Goal: Task Accomplishment & Management: Manage account settings

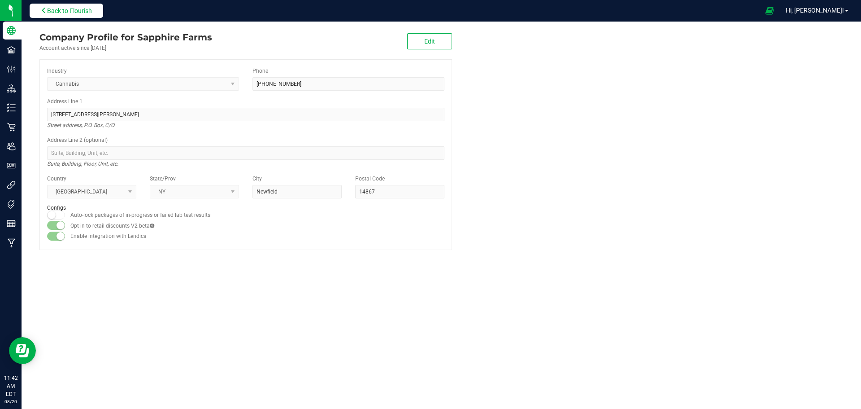
click at [83, 12] on span "Back to Flourish" at bounding box center [69, 10] width 45 height 7
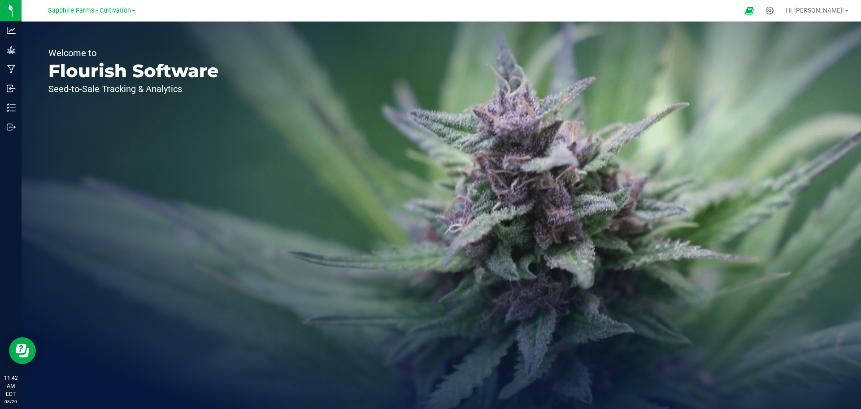
click at [131, 9] on link "Sapphire Farms - Cultivation" at bounding box center [91, 10] width 87 height 9
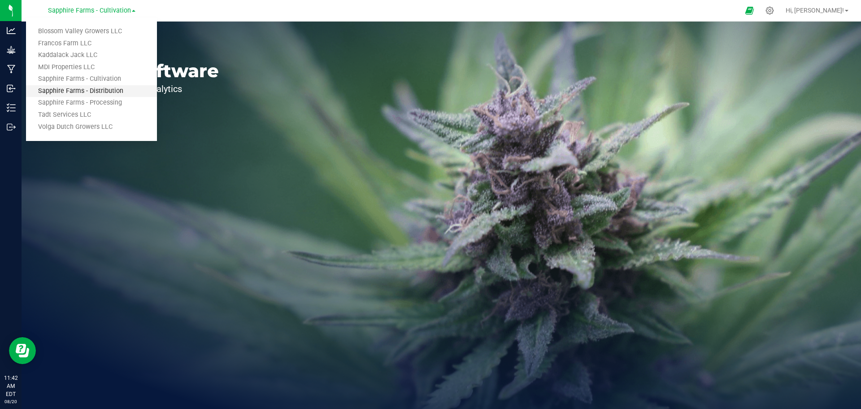
click at [107, 93] on link "Sapphire Farms - Distribution" at bounding box center [91, 91] width 131 height 12
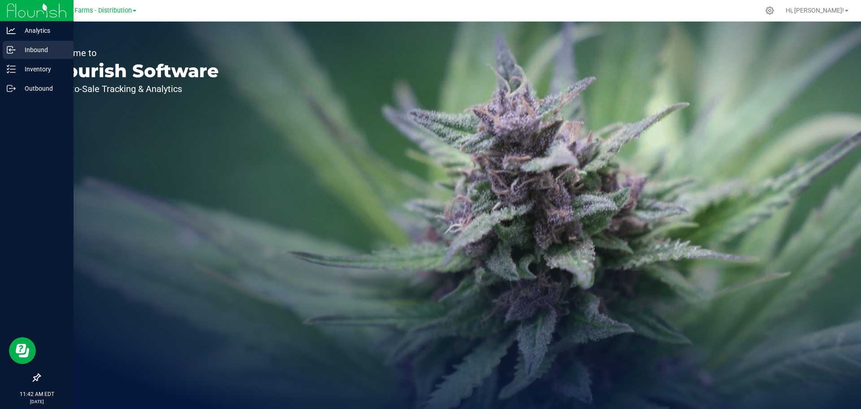
click at [24, 45] on p "Inbound" at bounding box center [43, 49] width 54 height 11
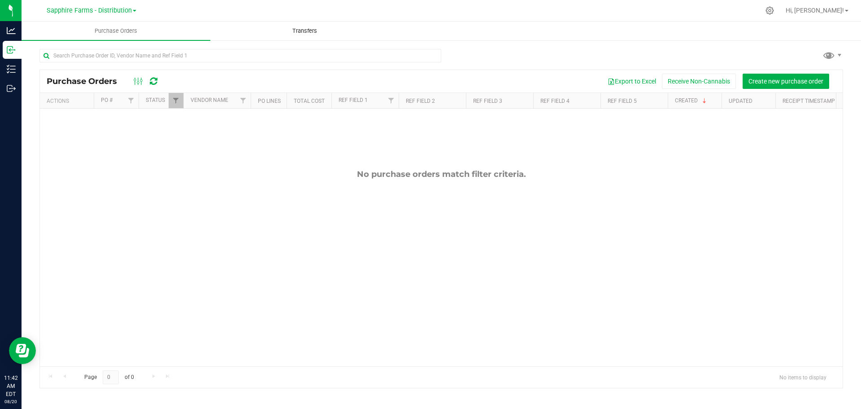
click at [312, 35] on uib-tab-heading "Transfers" at bounding box center [305, 31] width 188 height 18
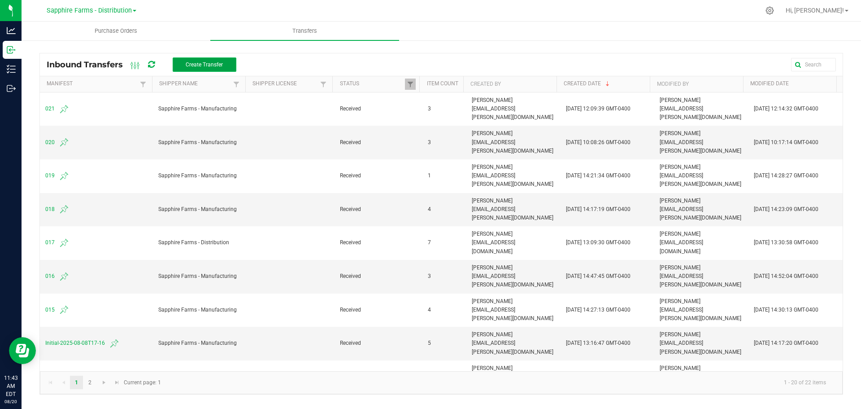
click at [197, 67] on span "Create Transfer" at bounding box center [204, 64] width 37 height 6
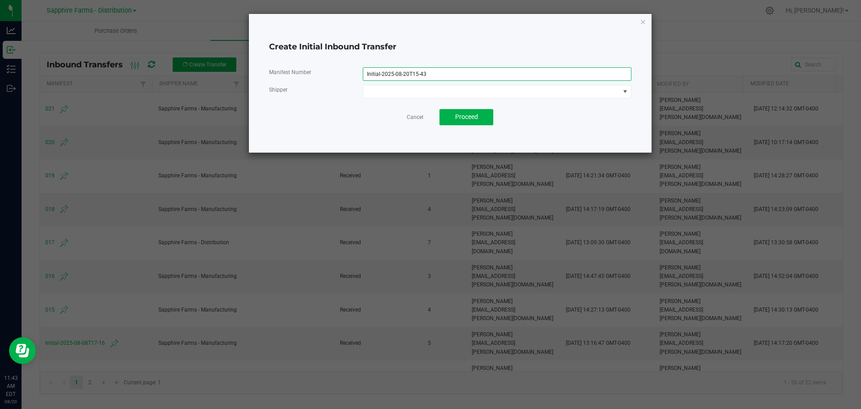
drag, startPoint x: 351, startPoint y: 73, endPoint x: 289, endPoint y: 70, distance: 62.0
click at [295, 71] on div "Manifest Number Initial-2025-08-20T15-43" at bounding box center [450, 73] width 376 height 13
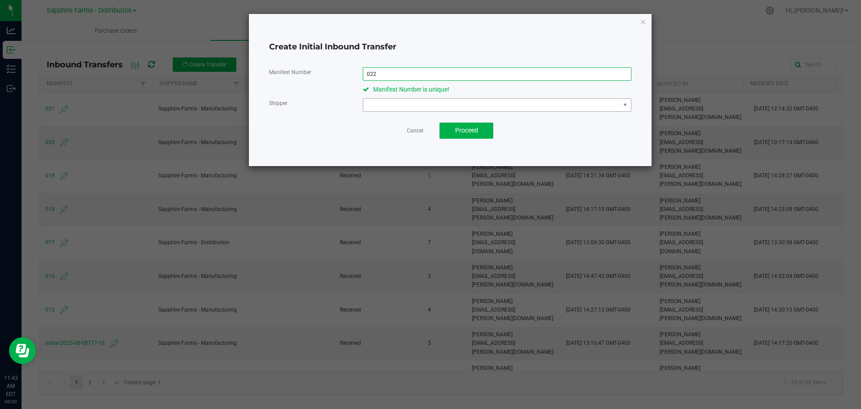
type input "022"
click at [461, 105] on span at bounding box center [491, 105] width 257 height 13
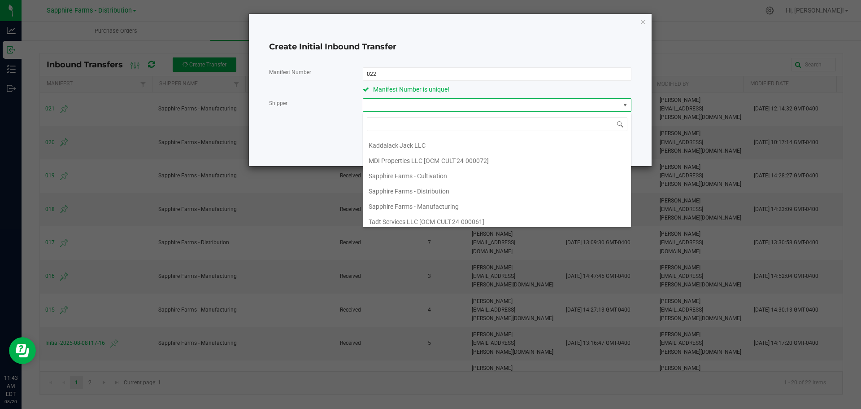
scroll to position [48, 0]
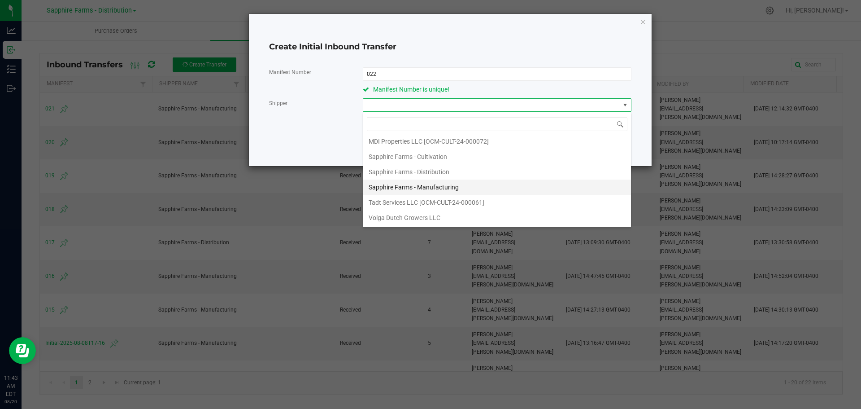
click at [484, 184] on li "Sapphire Farms - Manufacturing" at bounding box center [497, 186] width 268 height 15
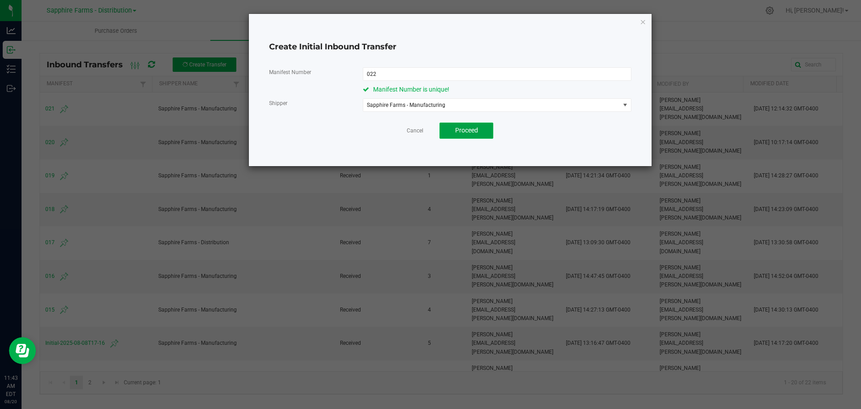
click at [466, 129] on span "Proceed" at bounding box center [466, 130] width 23 height 7
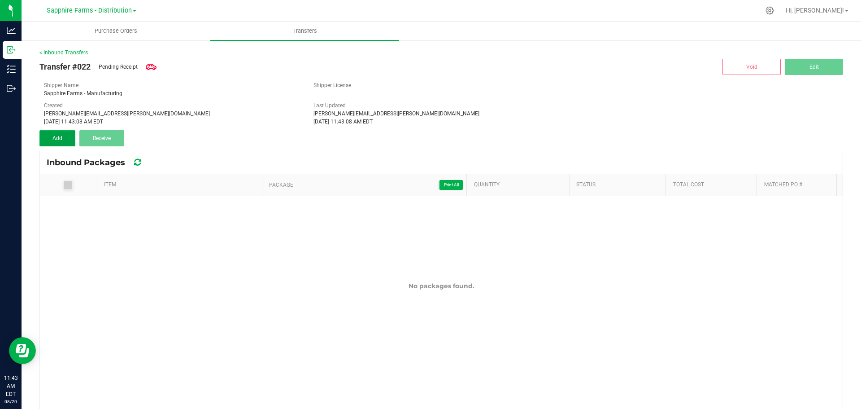
click at [62, 140] on span "Add" at bounding box center [57, 138] width 10 height 6
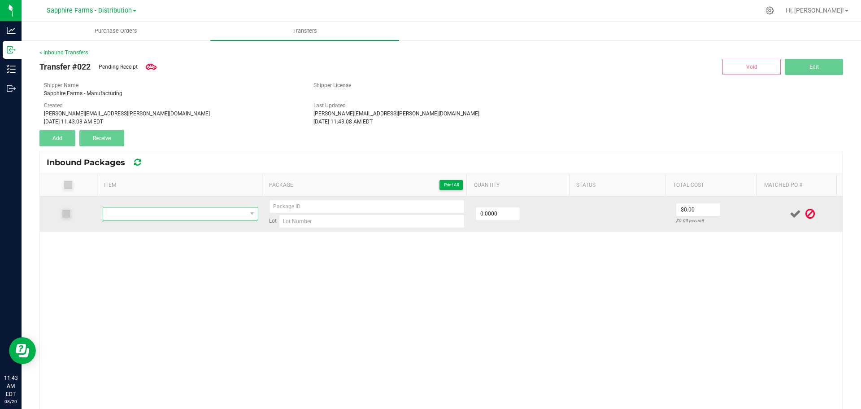
click at [137, 215] on span "NO DATA FOUND" at bounding box center [175, 213] width 144 height 13
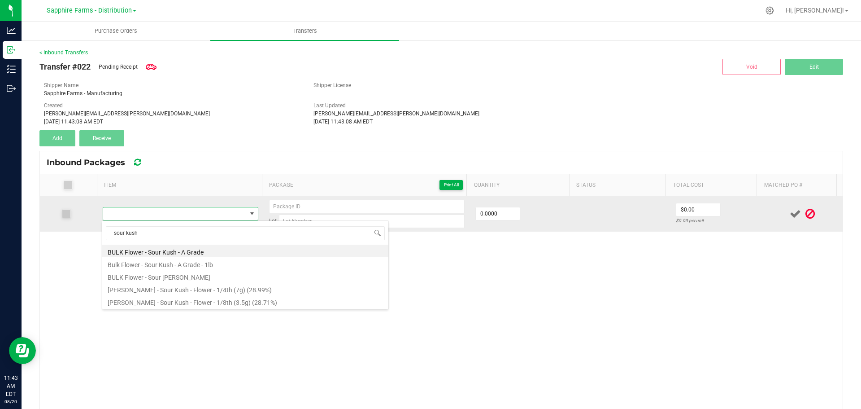
drag, startPoint x: 153, startPoint y: 233, endPoint x: 95, endPoint y: 231, distance: 57.9
click at [95, 231] on body "Analytics Inbound Inventory Outbound 11:43 AM EDT [DATE] 08/20 Sapphire Farms -…" at bounding box center [430, 204] width 861 height 409
type input "soku-003-fl1"
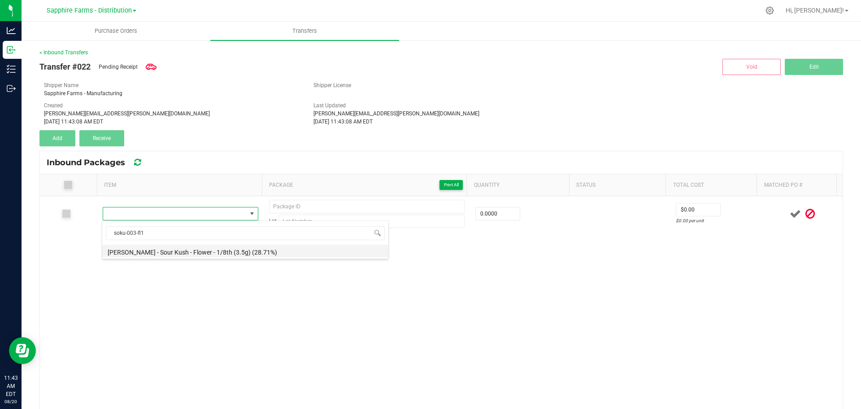
click at [198, 253] on li "[PERSON_NAME] - Sour Kush - Flower - 1/8th (3.5g) (28.71%)" at bounding box center [245, 251] width 286 height 13
type input "0 ea"
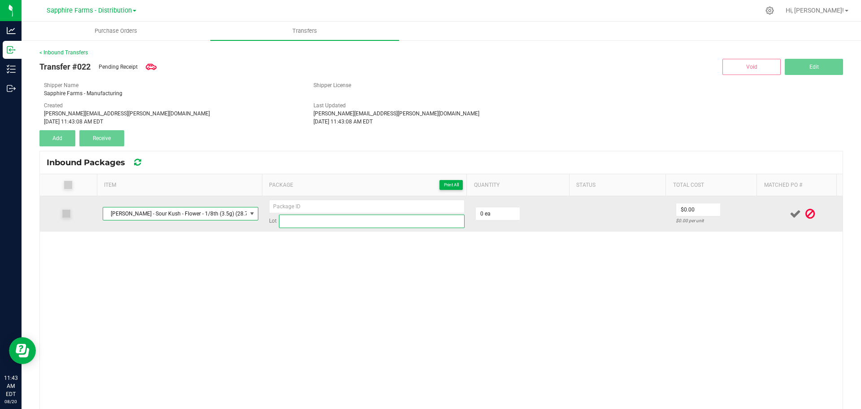
click at [336, 224] on input at bounding box center [372, 220] width 186 height 13
type input "SOKU-003-FL1"
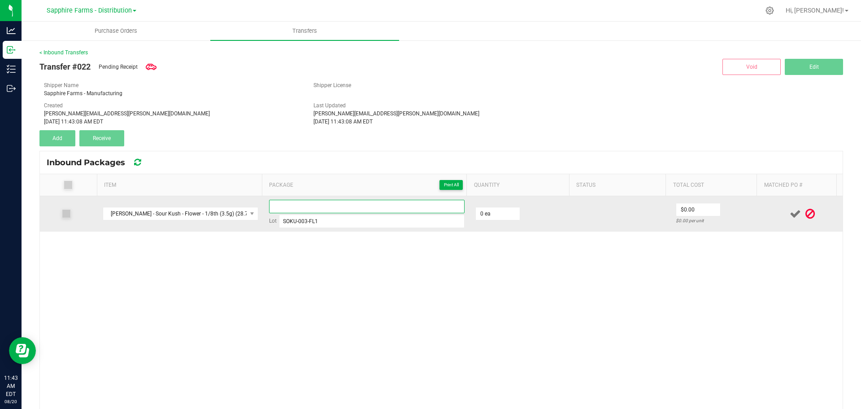
click at [314, 207] on input at bounding box center [367, 206] width 196 height 13
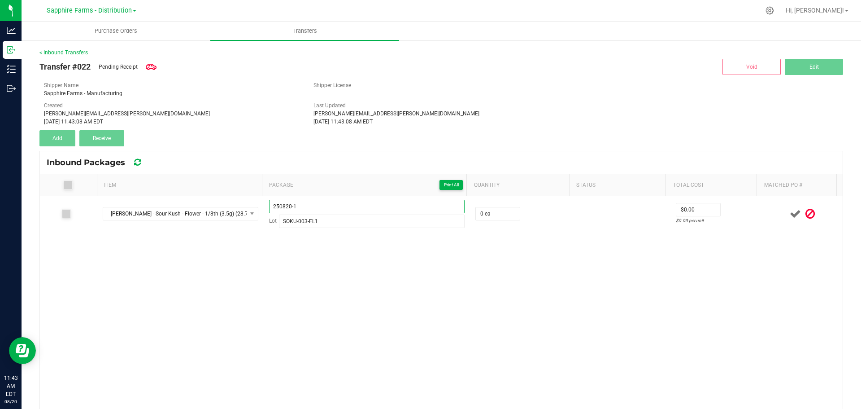
type input "250820-1"
click at [341, 256] on div "[PERSON_NAME] - Sour Kush - Flower - 1/8th (3.5g) (28.71%) 250820-1 Lot SOKU-00…" at bounding box center [441, 348] width 803 height 305
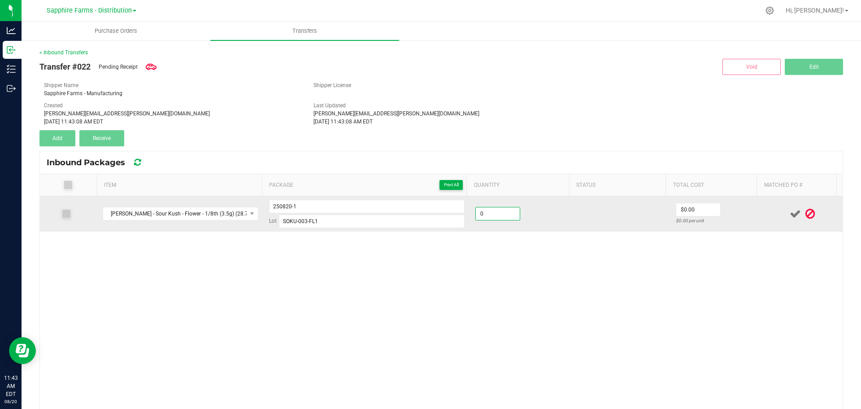
click at [484, 217] on input "0" at bounding box center [498, 213] width 44 height 13
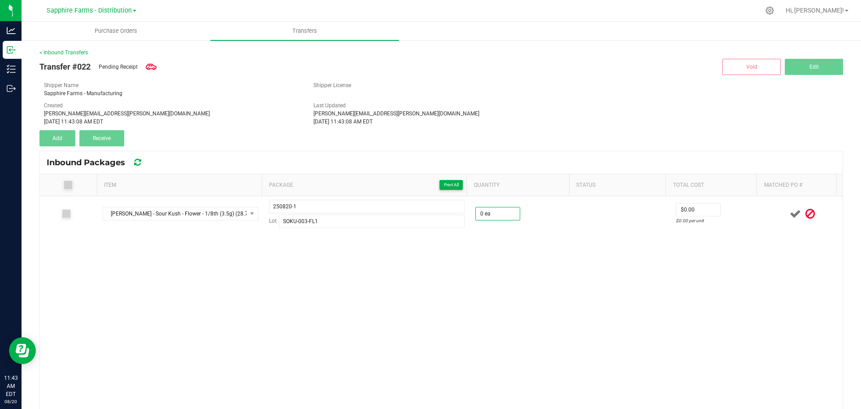
click at [518, 254] on div "[PERSON_NAME] - Sour Kush - Flower - 1/8th (3.5g) (28.71%) 250820-1 Lot SOKU-00…" at bounding box center [441, 348] width 803 height 305
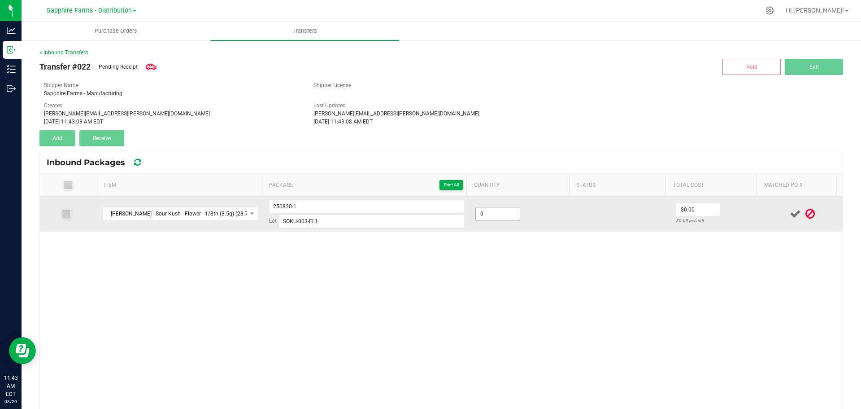
click at [492, 213] on input "0" at bounding box center [498, 213] width 44 height 13
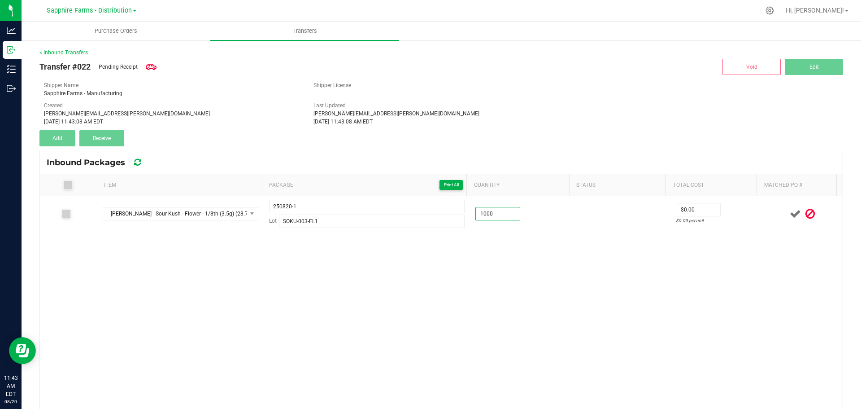
type input "1000 ea"
click at [567, 316] on div "[PERSON_NAME] - Sour Kush - Flower - 1/8th (3.5g) (28.71%) 250820-1 Lot SOKU-00…" at bounding box center [441, 348] width 803 height 305
click at [493, 273] on div "[PERSON_NAME] - Sour Kush - Flower - 1/8th (3.5g) (28.71%) 250820-1 Lot SOKU-00…" at bounding box center [441, 348] width 803 height 305
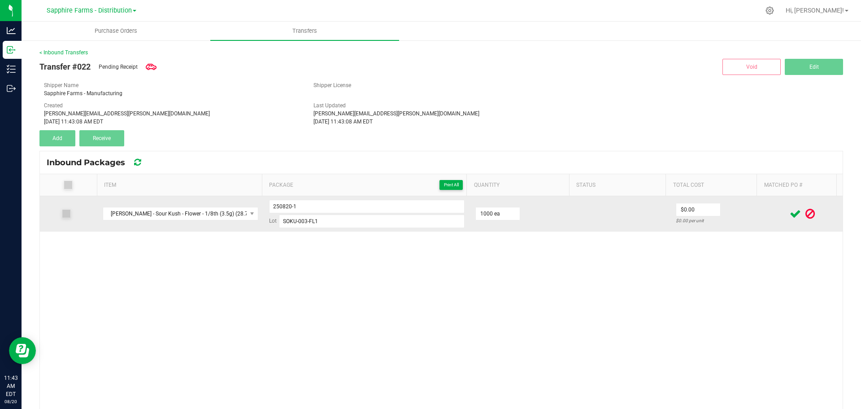
click at [790, 213] on icon at bounding box center [795, 213] width 11 height 11
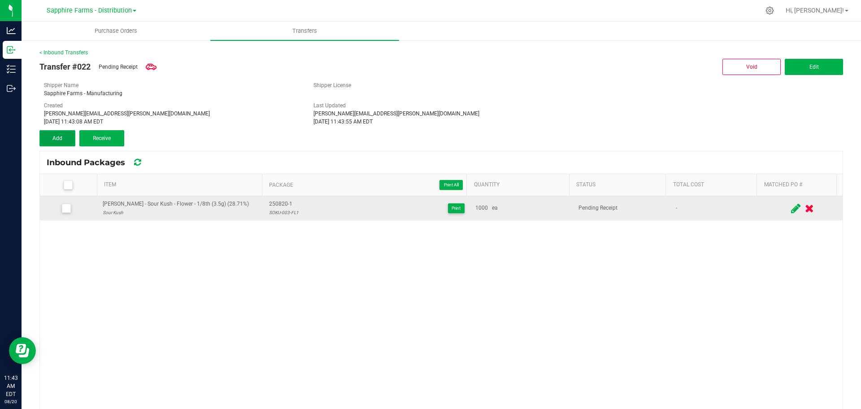
click at [54, 140] on span "Add" at bounding box center [57, 138] width 10 height 6
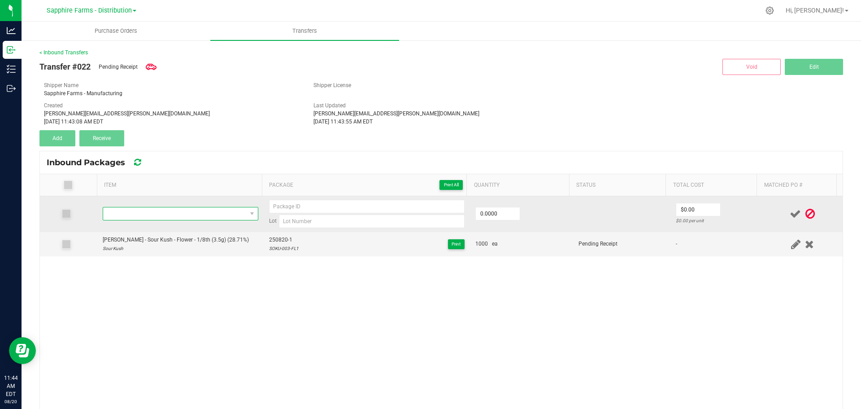
click at [199, 214] on span "NO DATA FOUND" at bounding box center [175, 213] width 144 height 13
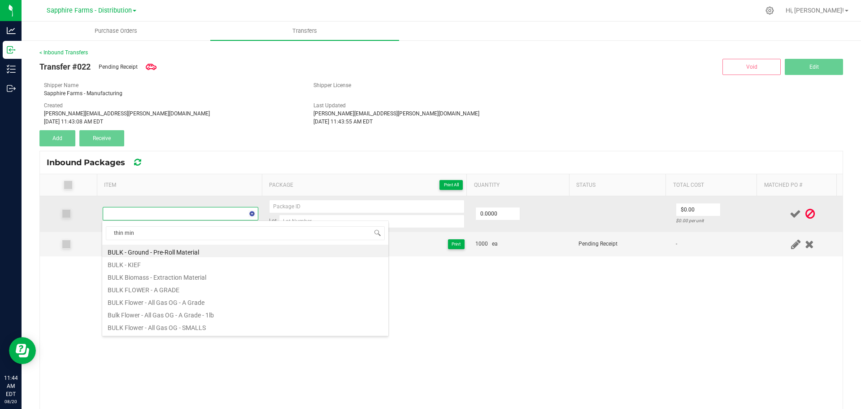
type input "thin mint"
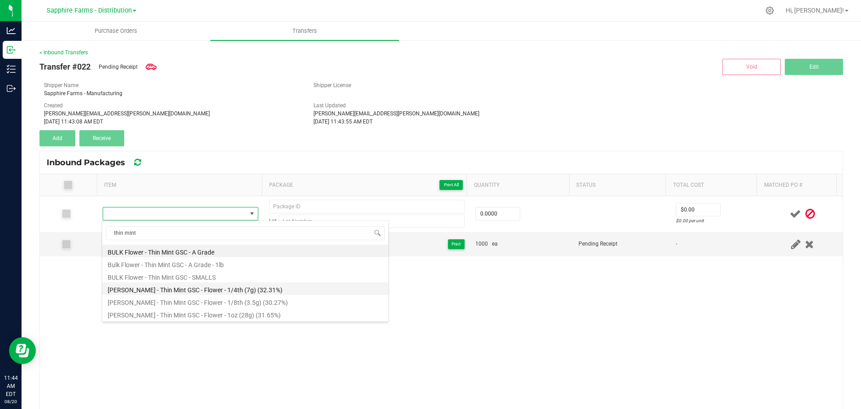
click at [220, 285] on li "[PERSON_NAME] - Thin Mint GSC - Flower - 1/4th (7g) (32.31%)" at bounding box center [245, 288] width 286 height 13
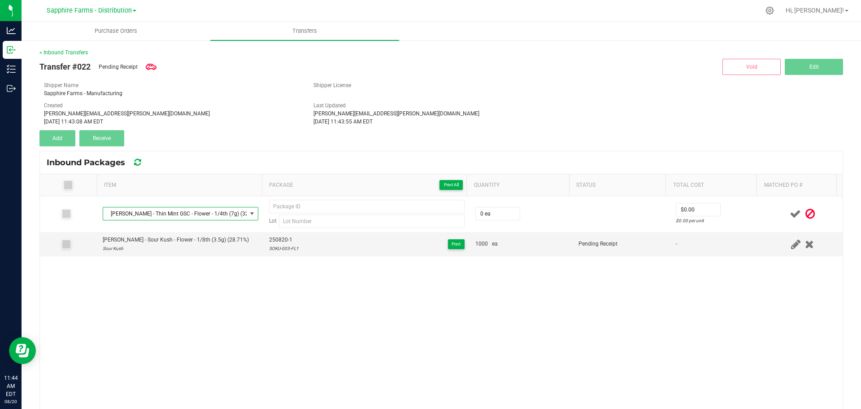
click at [246, 296] on div "[PERSON_NAME] - Thin Mint GSC - Flower - 1/4th (7g) (32.31%) Lot 0 ea $0.00 $0.…" at bounding box center [441, 348] width 803 height 305
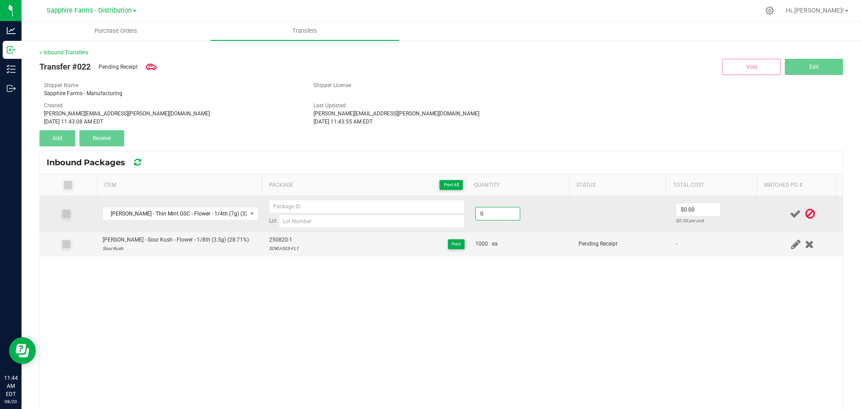
click at [477, 214] on input "0" at bounding box center [498, 213] width 44 height 13
type input "1150 ea"
click at [350, 221] on input at bounding box center [372, 220] width 186 height 13
type input "t"
type input "THMI-007-FL1"
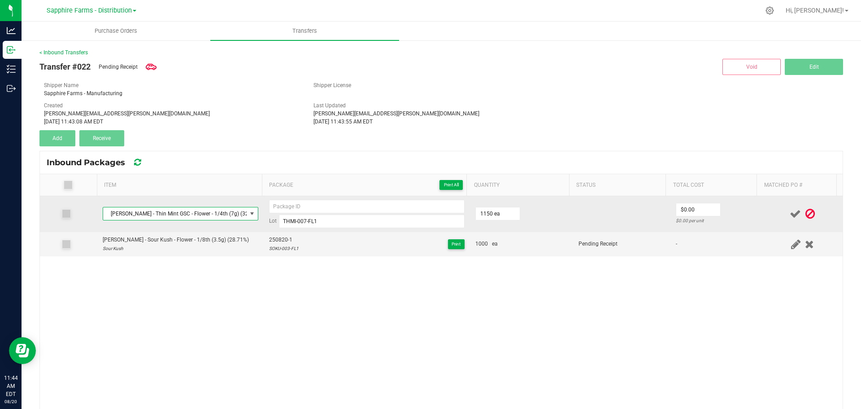
click at [216, 216] on span "[PERSON_NAME] - Thin Mint GSC - Flower - 1/4th (7g) (32.31%)" at bounding box center [175, 213] width 144 height 13
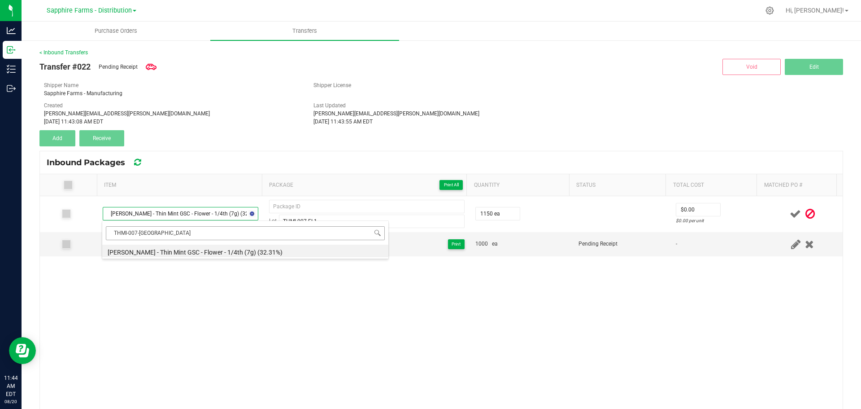
type input "THMI-007-FL1"
click at [190, 248] on li "[PERSON_NAME] - Thin Mint GSC - Flower - 1/4th (7g) (32.31%)" at bounding box center [245, 251] width 286 height 13
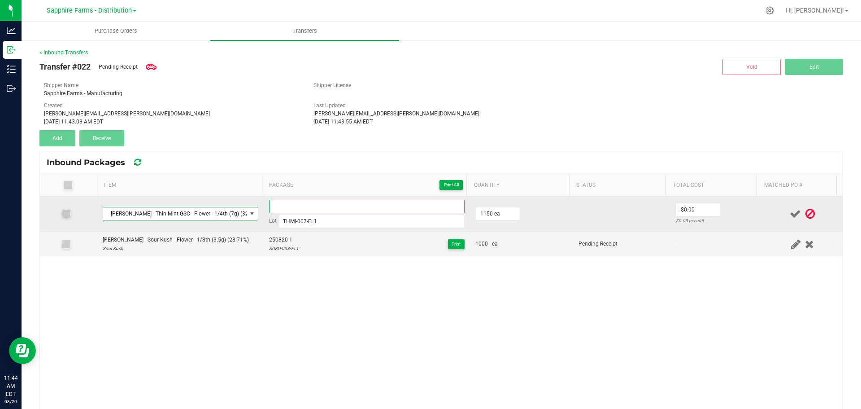
click at [306, 207] on input at bounding box center [367, 206] width 196 height 13
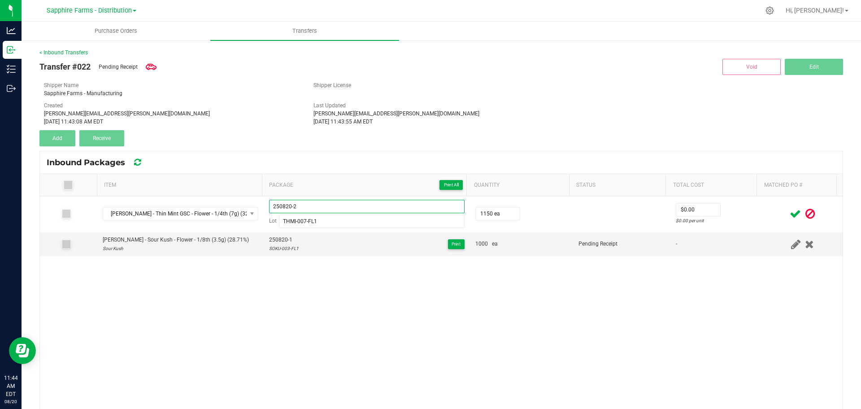
type input "250820-2"
click at [370, 296] on div "[PERSON_NAME] - Thin Mint GSC - Flower - 1/4th (7g) (32.31%) 250820-2 Lot THMI-…" at bounding box center [441, 348] width 803 height 305
click at [790, 210] on icon at bounding box center [795, 213] width 11 height 11
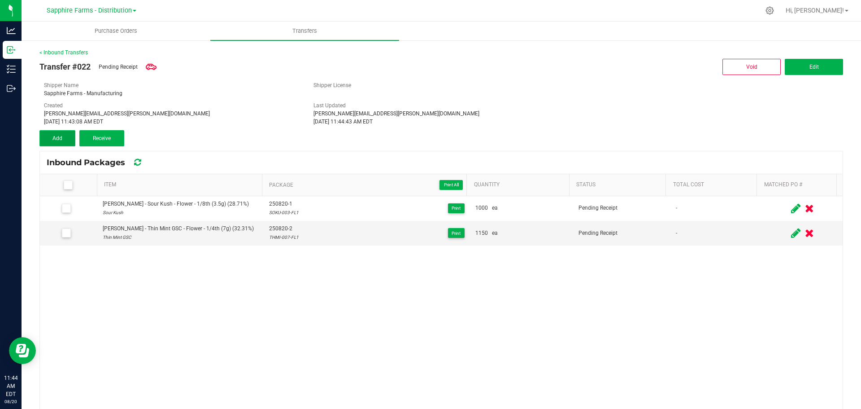
click at [60, 135] on span "Add" at bounding box center [57, 138] width 10 height 6
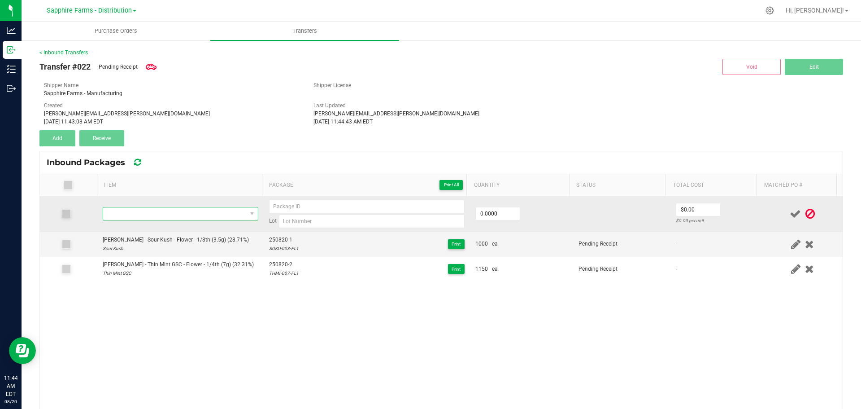
click at [140, 214] on span "NO DATA FOUND" at bounding box center [175, 213] width 144 height 13
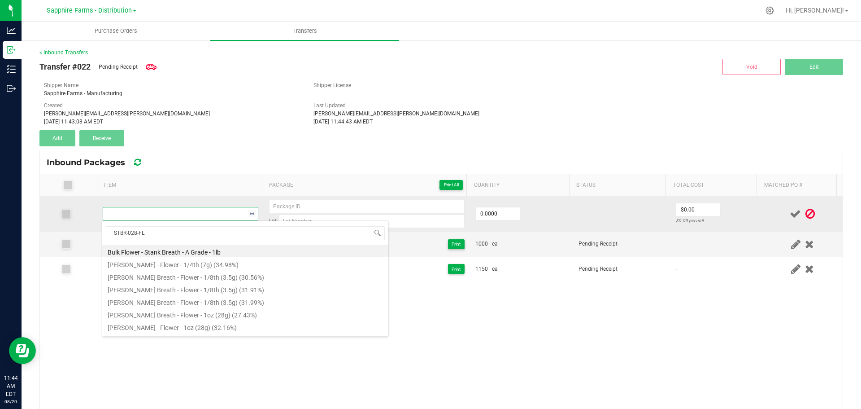
type input "STBR-028-FL5"
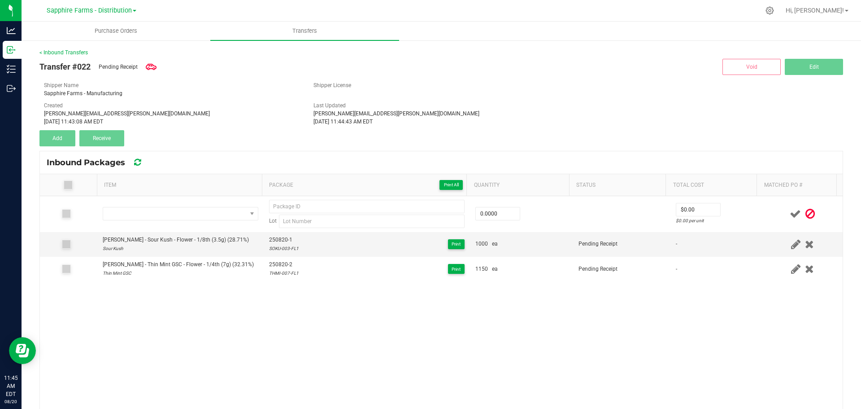
click at [222, 86] on div "Shipper Name Sapphire Farms - Manufacturing" at bounding box center [172, 89] width 270 height 16
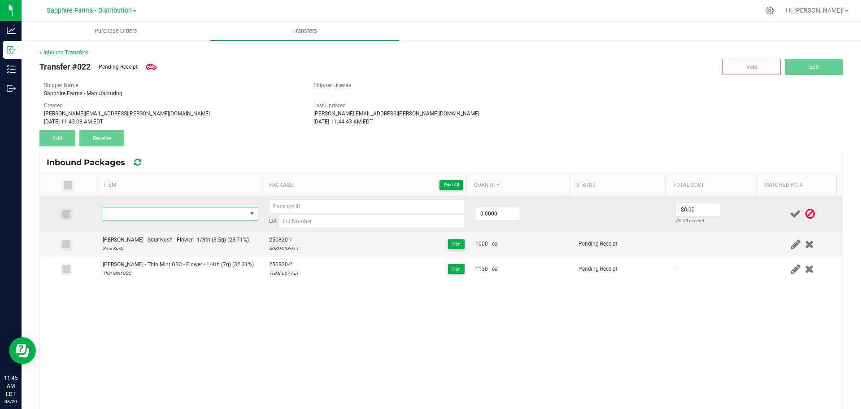
click at [137, 210] on span "NO DATA FOUND" at bounding box center [175, 213] width 144 height 13
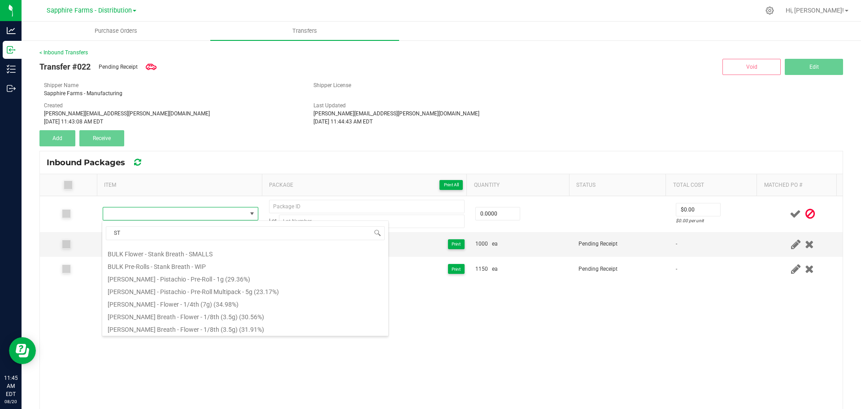
scroll to position [0, 0]
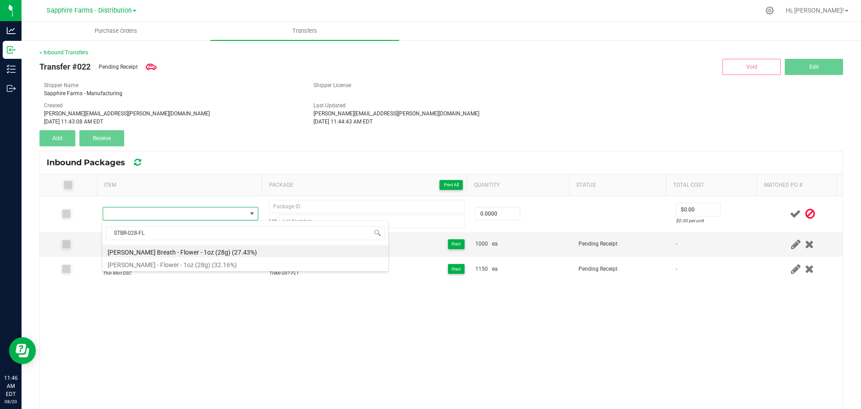
type input "STBR-028-FL"
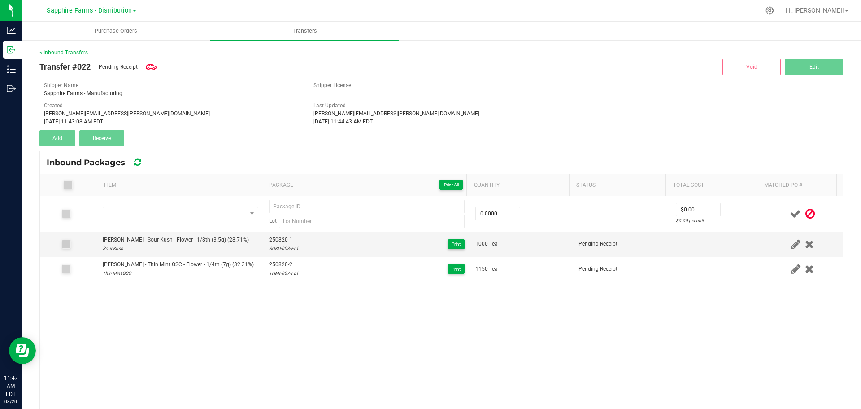
click at [240, 109] on div "Created [PERSON_NAME][EMAIL_ADDRESS][PERSON_NAME][DOMAIN_NAME] [DATE] 11:43:08 …" at bounding box center [172, 113] width 270 height 24
click at [478, 349] on div "Lot 0.0000 $0.00 $0.00 per unit [PERSON_NAME] - Sour Kush - Flower - 1/8th (3.5…" at bounding box center [441, 348] width 803 height 305
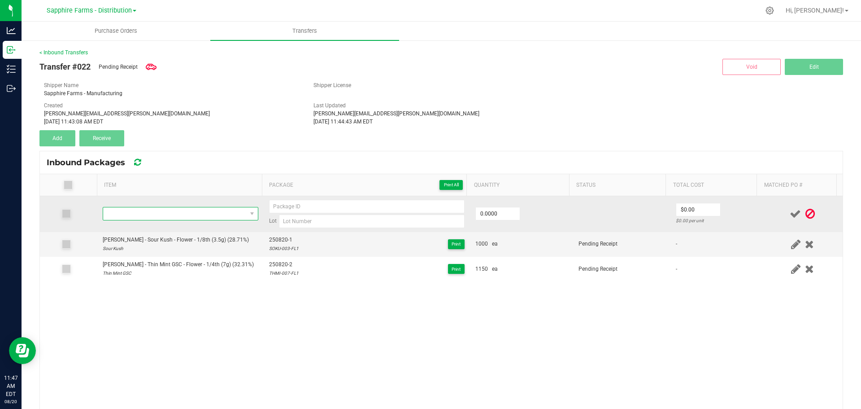
click at [148, 211] on span "NO DATA FOUND" at bounding box center [175, 213] width 144 height 13
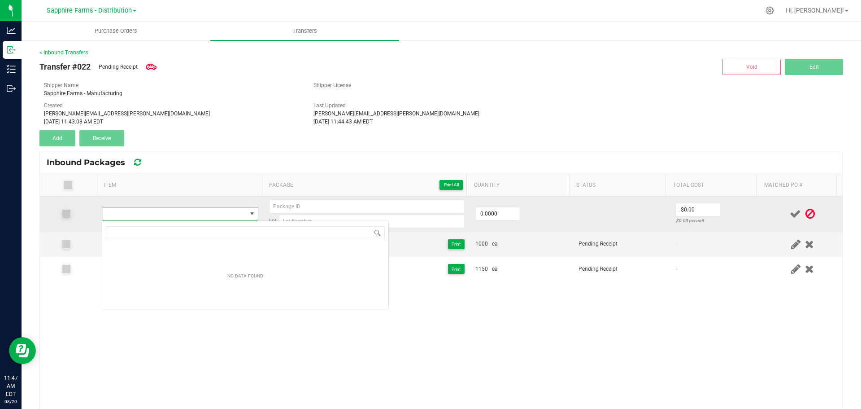
scroll to position [13, 153]
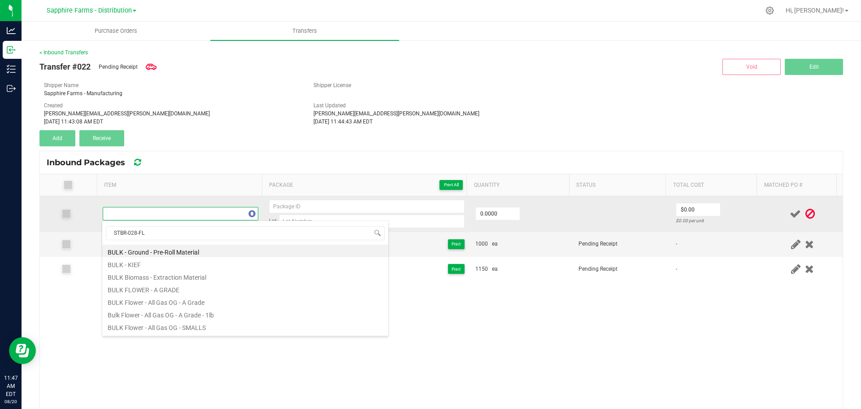
type input "STBR-028-FL5"
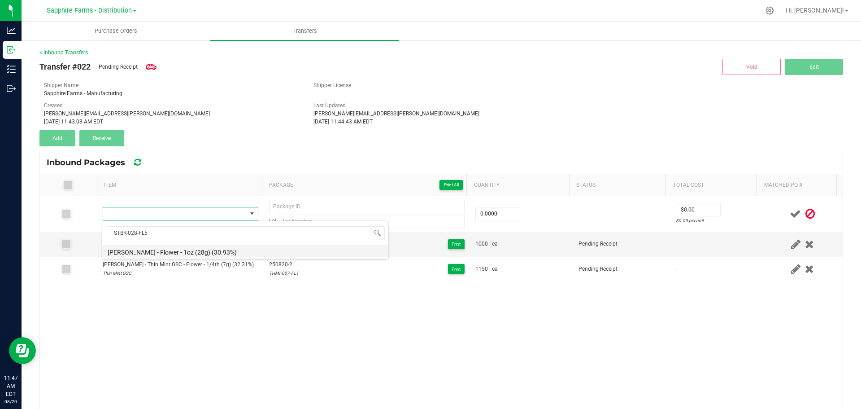
click at [208, 253] on li "[PERSON_NAME] - Flower - 1oz (28g) (30.93%)" at bounding box center [245, 251] width 286 height 13
type input "0 ea"
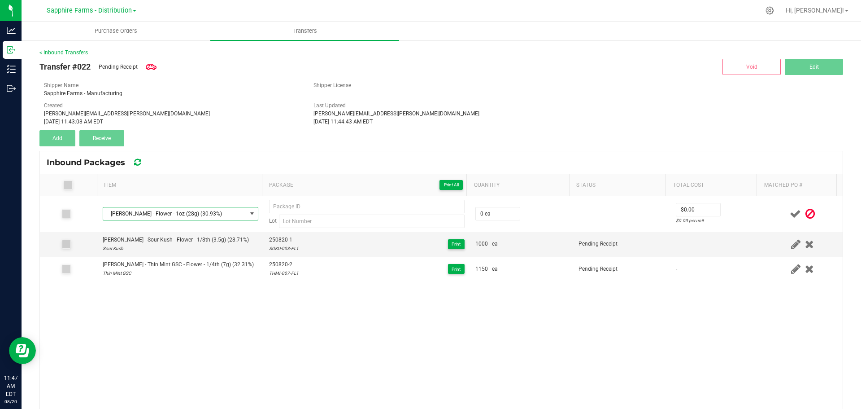
click at [327, 316] on div "[PERSON_NAME] Breath - Flower - 1oz (28g) (30.93%) Lot 0 ea $0.00 $0.00 per uni…" at bounding box center [441, 348] width 803 height 305
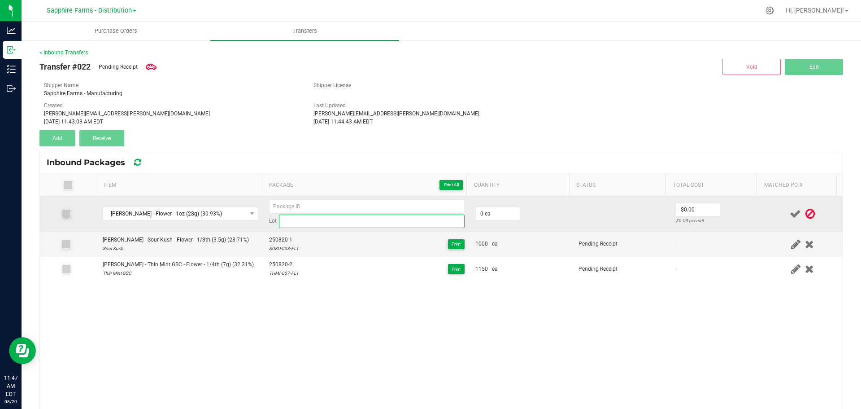
click at [327, 218] on input at bounding box center [372, 220] width 186 height 13
type input "STBR-028-FL5"
click at [363, 204] on input at bounding box center [367, 206] width 196 height 13
type input "250820-3"
click at [489, 214] on input "0" at bounding box center [498, 213] width 44 height 13
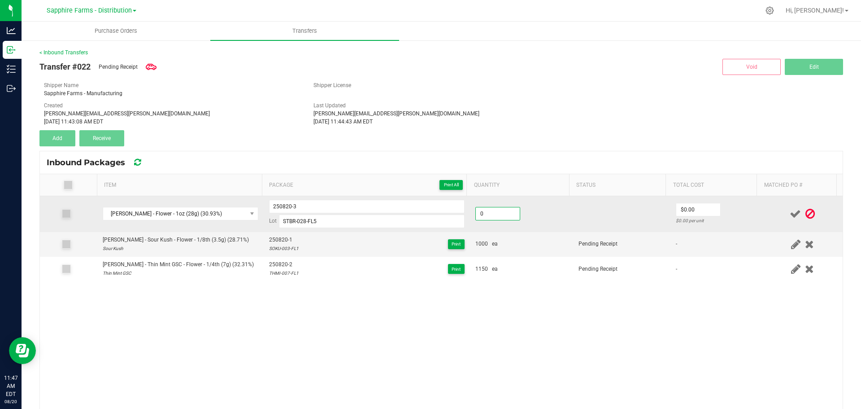
click at [489, 214] on input "0" at bounding box center [498, 213] width 44 height 13
type input "0"
click at [495, 217] on input "0" at bounding box center [498, 213] width 44 height 13
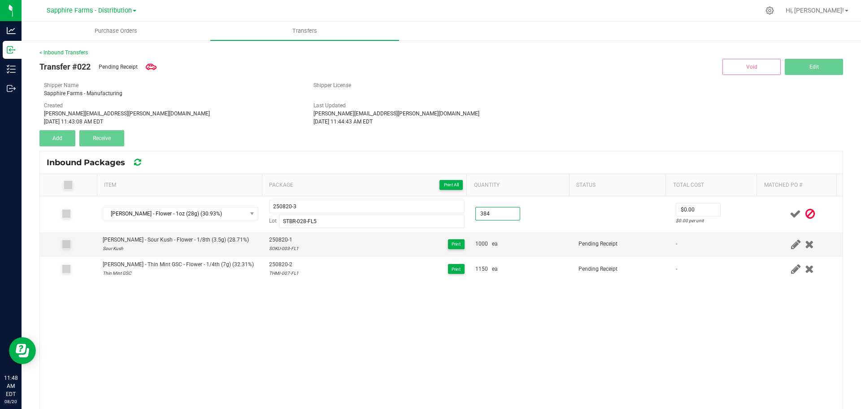
type input "384 ea"
click at [657, 327] on div "[PERSON_NAME] Breath - Flower - 1oz (28g) (30.93%) 250820-3 Lot STBR-028-FL5 38…" at bounding box center [441, 348] width 803 height 305
click at [790, 215] on icon at bounding box center [795, 213] width 11 height 11
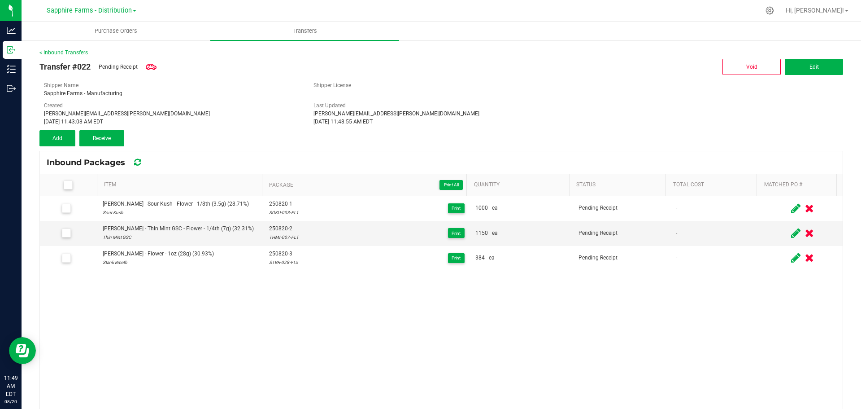
click at [540, 278] on div "[PERSON_NAME] - Sour Kush - Flower - 1/8th (3.5g) (28.71%) Sour Kush 250820-1 S…" at bounding box center [441, 348] width 803 height 305
click at [69, 185] on icon at bounding box center [68, 185] width 6 height 0
click at [0, 0] on input "checkbox" at bounding box center [0, 0] width 0 height 0
click at [107, 140] on span "Receive (3)" at bounding box center [102, 138] width 26 height 6
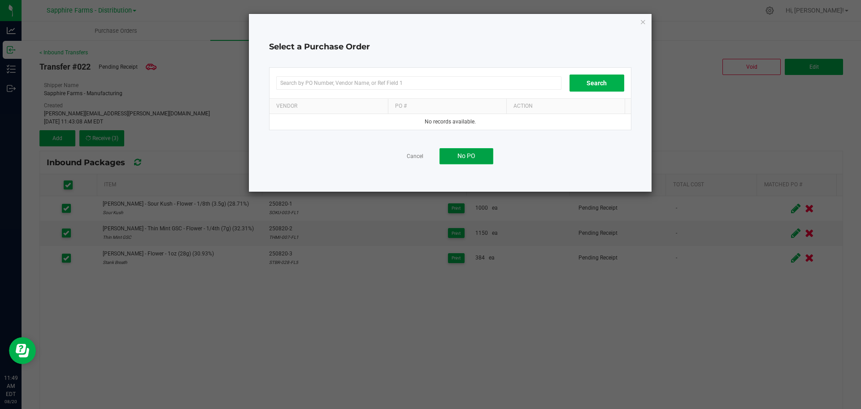
click at [460, 149] on button "No PO" at bounding box center [467, 156] width 54 height 16
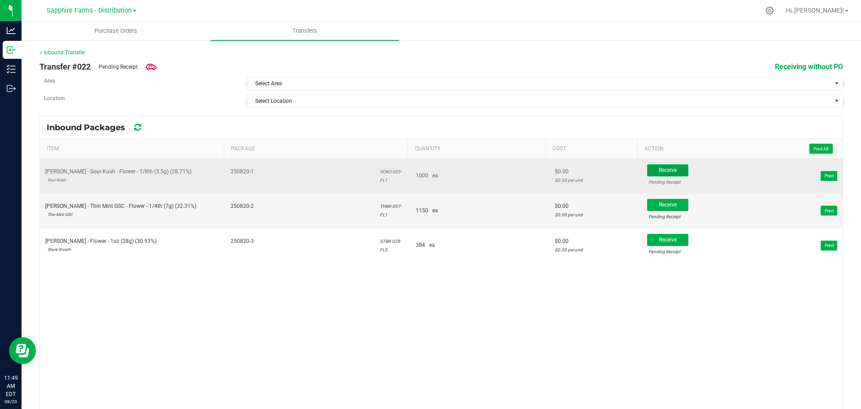
click at [661, 175] on button "Receive" at bounding box center [667, 170] width 41 height 12
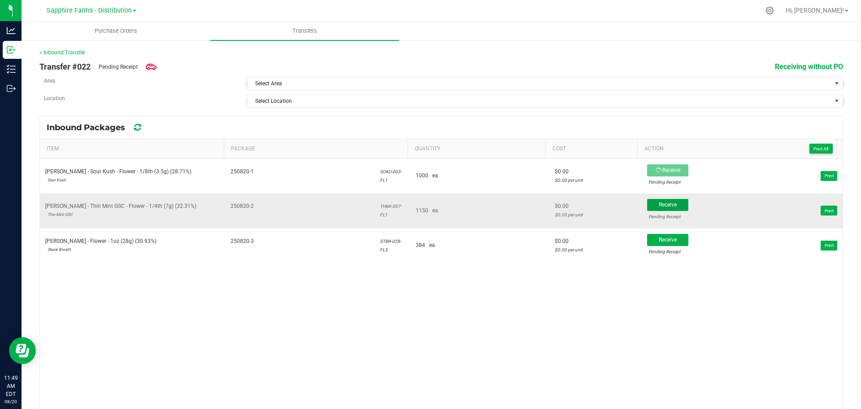
click at [659, 204] on span "Receive" at bounding box center [668, 204] width 18 height 6
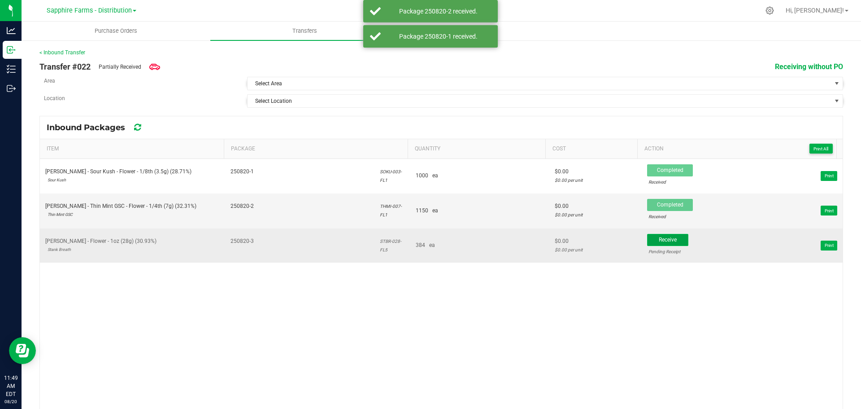
click at [663, 243] on button "Receive" at bounding box center [667, 240] width 41 height 12
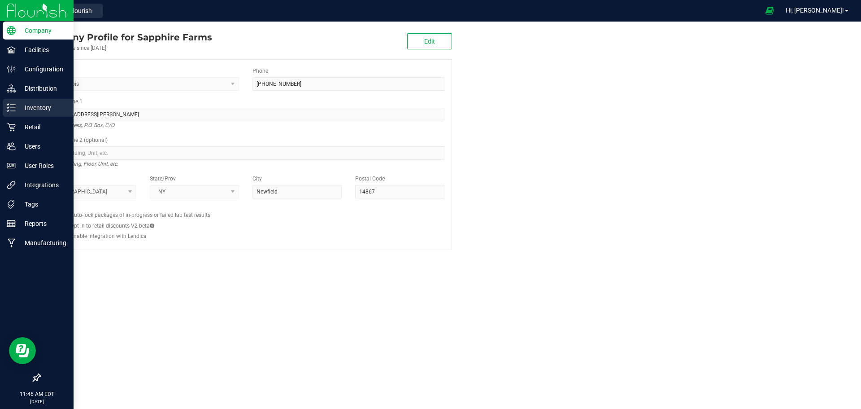
click at [13, 110] on icon at bounding box center [11, 107] width 9 height 9
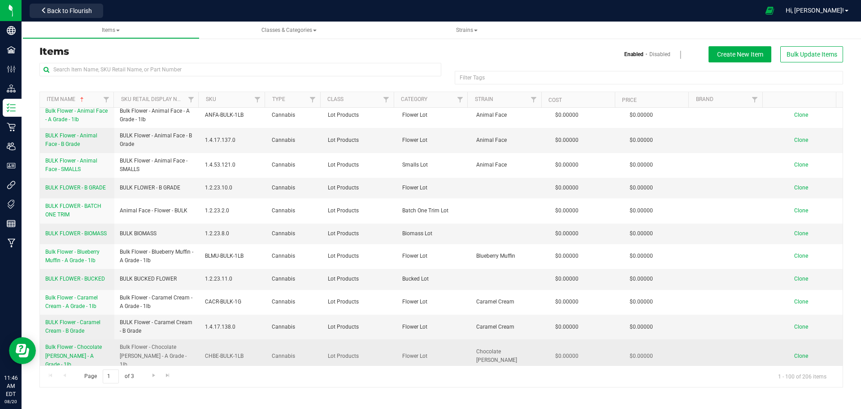
scroll to position [359, 0]
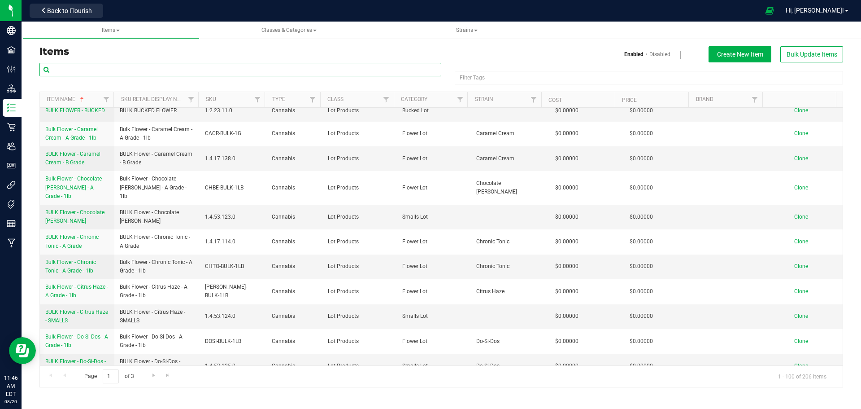
click at [164, 73] on input "text" at bounding box center [240, 69] width 402 height 13
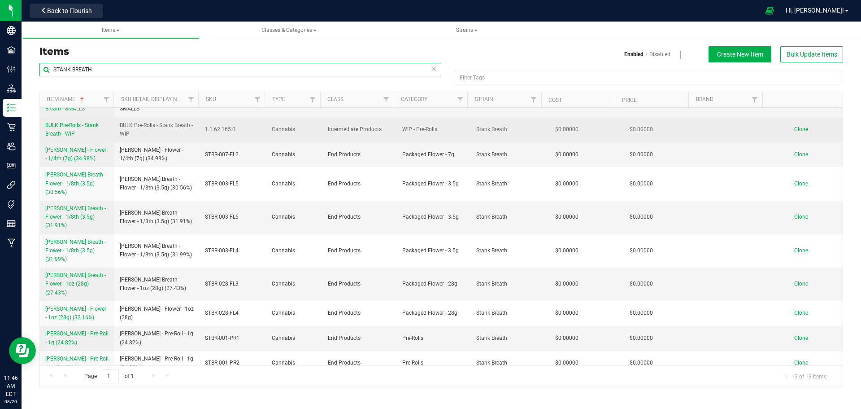
scroll to position [117, 0]
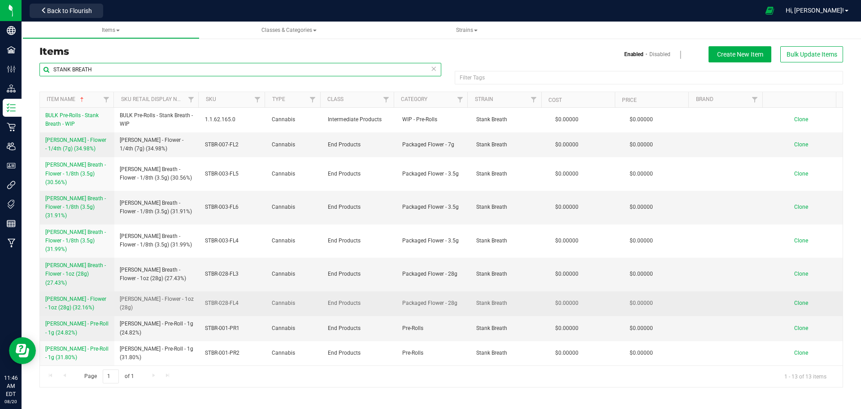
type input "STANK BREATH"
drag, startPoint x: 44, startPoint y: 288, endPoint x: 96, endPoint y: 312, distance: 57.4
click at [96, 312] on td "[PERSON_NAME] - Flower - 1oz (28g) (32.16%)" at bounding box center [77, 303] width 74 height 25
copy span "[PERSON_NAME] - Flower - 1oz (28g) (32.16%)"
click at [797, 300] on span "Clone" at bounding box center [802, 303] width 14 height 6
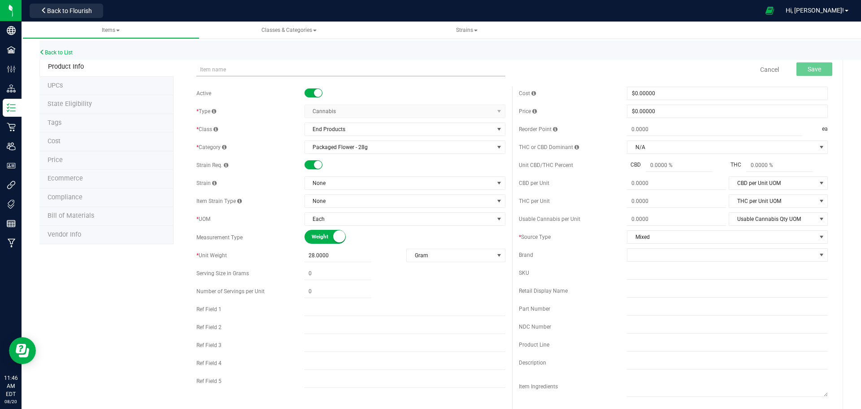
click at [293, 69] on input "text" at bounding box center [351, 69] width 309 height 13
click at [310, 70] on input "[PERSON_NAME] - Flower - 1oz (28g) (32.16%)" at bounding box center [351, 69] width 309 height 13
click at [338, 71] on input "[PERSON_NAME] - Flower - 1oz (28g) (30.93%)" at bounding box center [351, 69] width 309 height 13
drag, startPoint x: 338, startPoint y: 71, endPoint x: 192, endPoint y: 74, distance: 145.8
click at [192, 74] on div "LEAL - Stank Breath - Flower - 1oz (28g) (30.93%) Item name is available Cancel…" at bounding box center [512, 69] width 645 height 22
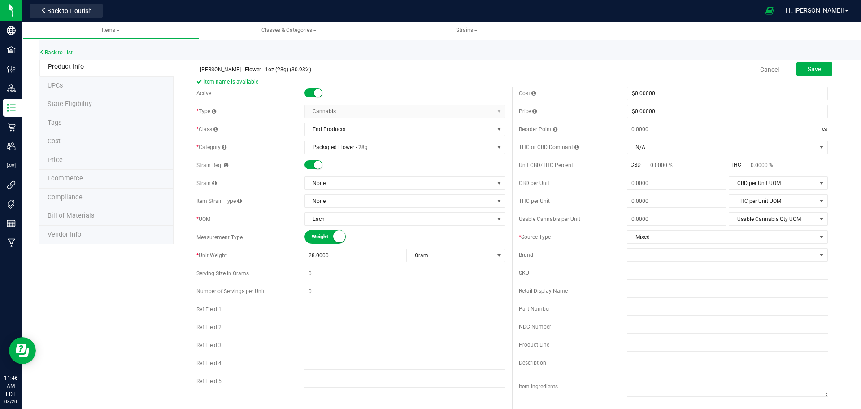
type input "[PERSON_NAME] - Flower - 1oz (28g) (30.93%)"
click at [695, 299] on div "Cost $0.00000 0 Price $0.00000 0 Reorder Point ea THC or CBD Dominant" at bounding box center [673, 260] width 323 height 346
click at [691, 295] on input "text" at bounding box center [727, 290] width 201 height 13
paste input "[PERSON_NAME] - Flower - 1oz (28g) (30.93%)"
type input "[PERSON_NAME] - Flower - 1oz (28g) (30.93%)"
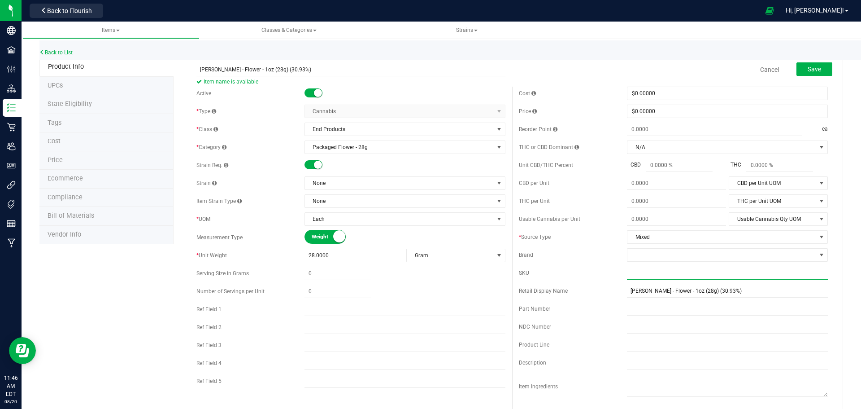
click at [686, 273] on input "text" at bounding box center [727, 272] width 201 height 13
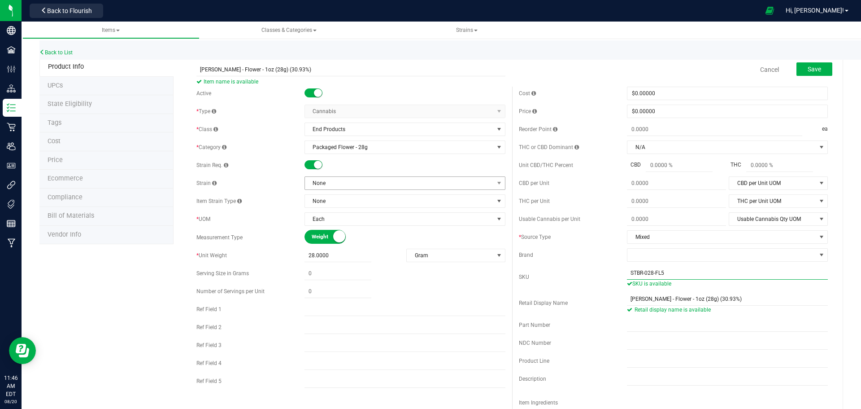
type input "STBR-028-FL5"
click at [353, 184] on span "None" at bounding box center [399, 183] width 189 height 13
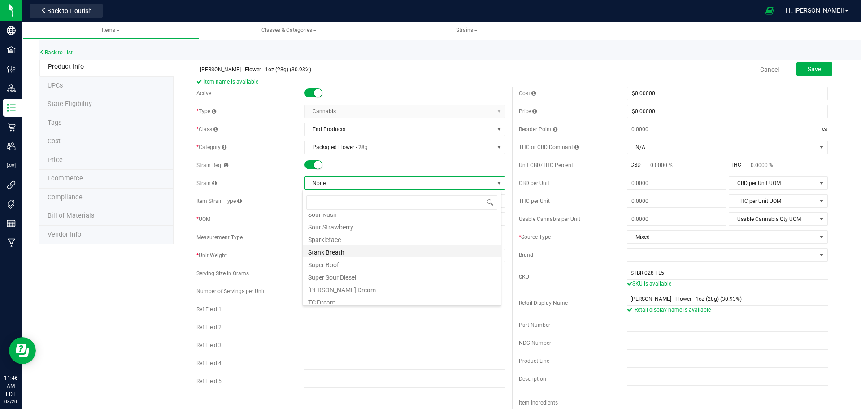
click at [345, 253] on li "Stank Breath" at bounding box center [402, 251] width 198 height 13
click at [799, 67] on button "Save" at bounding box center [815, 68] width 36 height 13
